Goal: Task Accomplishment & Management: Manage account settings

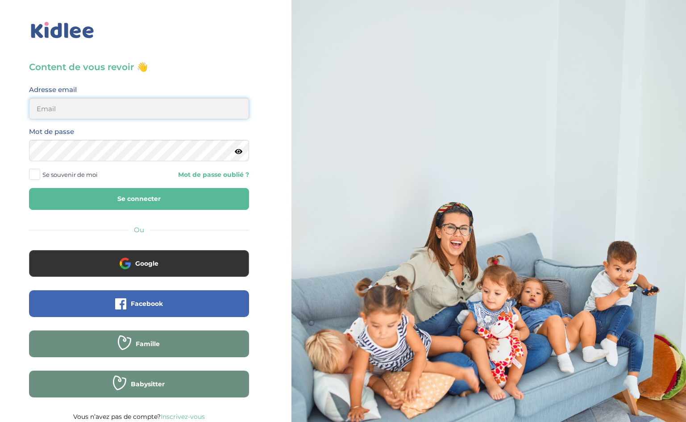
drag, startPoint x: 0, startPoint y: 0, endPoint x: 77, endPoint y: 102, distance: 127.8
click at [77, 102] on input "email" at bounding box center [139, 108] width 220 height 21
click at [75, 109] on input "email" at bounding box center [139, 108] width 220 height 21
type input "ffna.laetitia@gmail.com"
click at [96, 199] on button "Se connecter" at bounding box center [139, 199] width 220 height 22
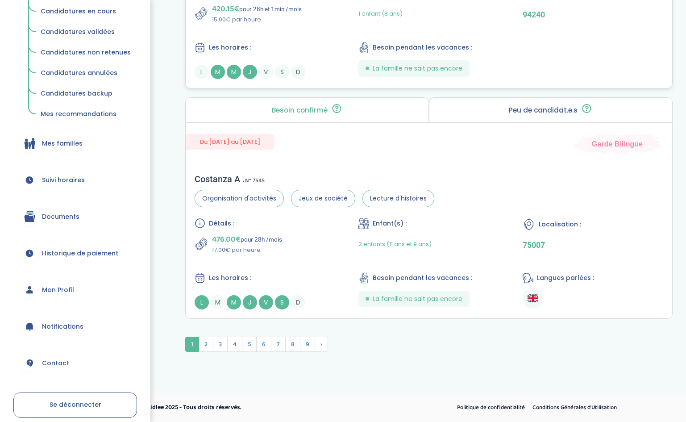
scroll to position [2377, 0]
click at [58, 252] on span "Historique de paiement" at bounding box center [80, 253] width 76 height 9
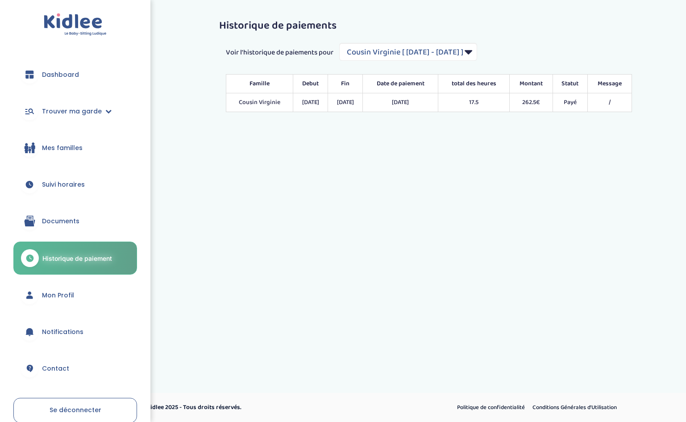
select select "2157"
click at [73, 291] on link "Mon Profil" at bounding box center [75, 295] width 124 height 32
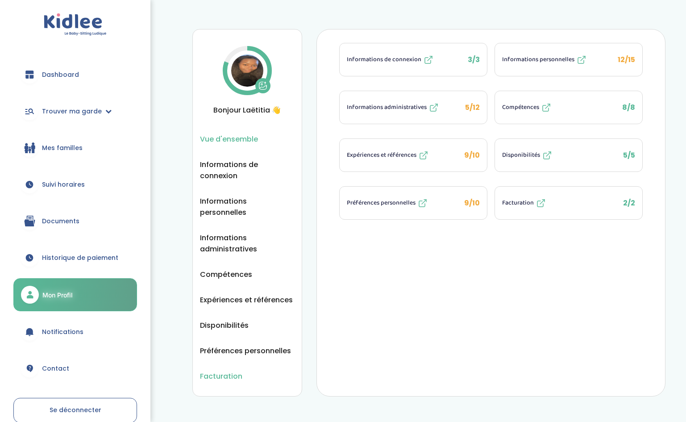
click at [222, 371] on span "Facturation" at bounding box center [221, 376] width 42 height 11
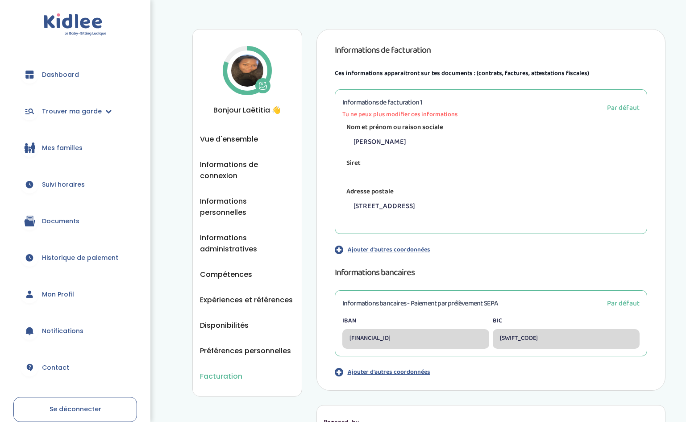
click at [247, 72] on img at bounding box center [247, 70] width 32 height 32
